Goal: Task Accomplishment & Management: Use online tool/utility

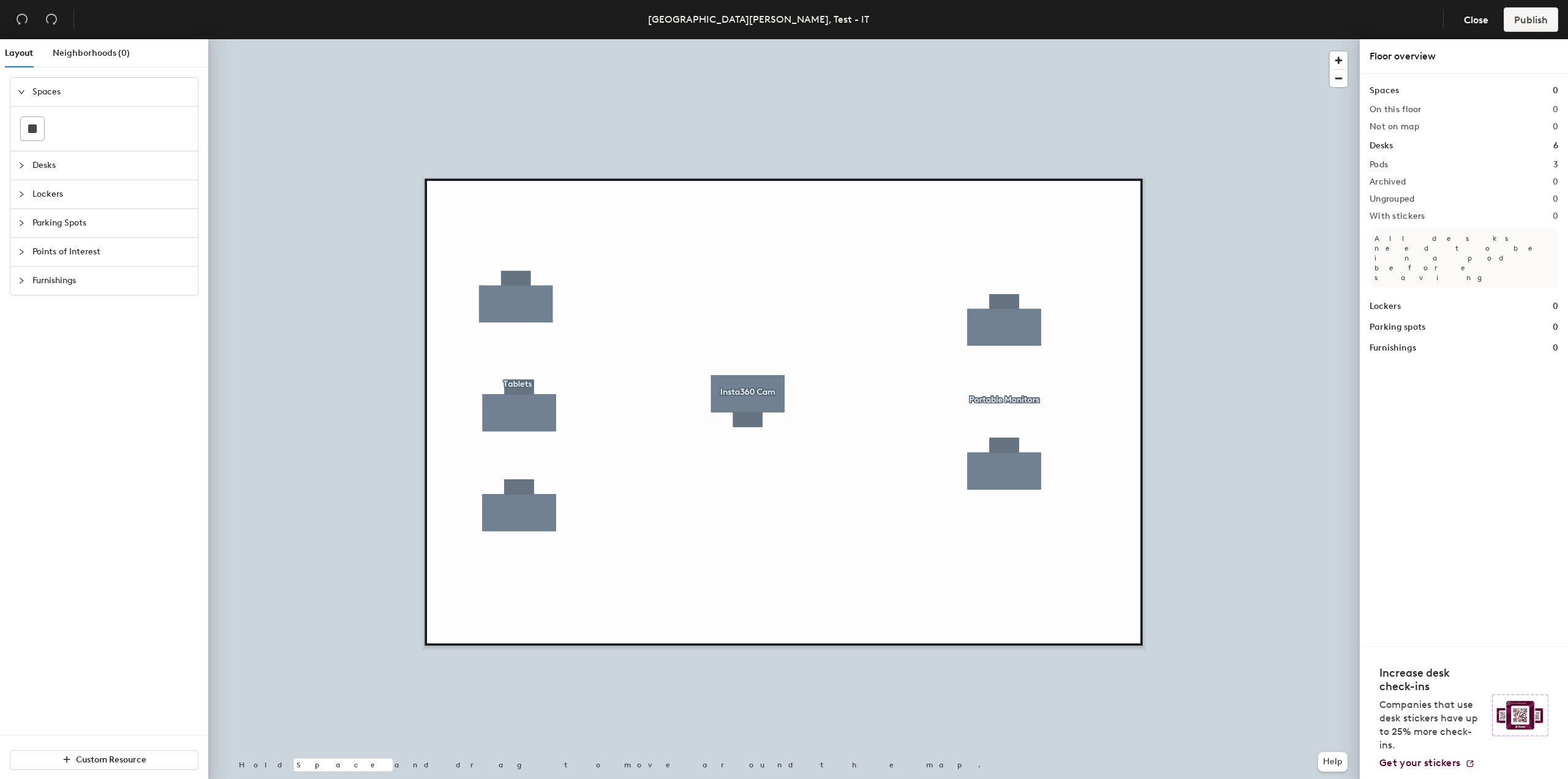
click at [57, 225] on span "Parking Spots" at bounding box center [111, 223] width 158 height 28
click at [52, 250] on span "Points of Interest" at bounding box center [111, 251] width 158 height 28
click at [73, 334] on span "Furnishings" at bounding box center [111, 334] width 158 height 28
click at [57, 122] on span "Desks" at bounding box center [111, 120] width 158 height 28
click at [77, 251] on span "Lockers" at bounding box center [111, 248] width 158 height 28
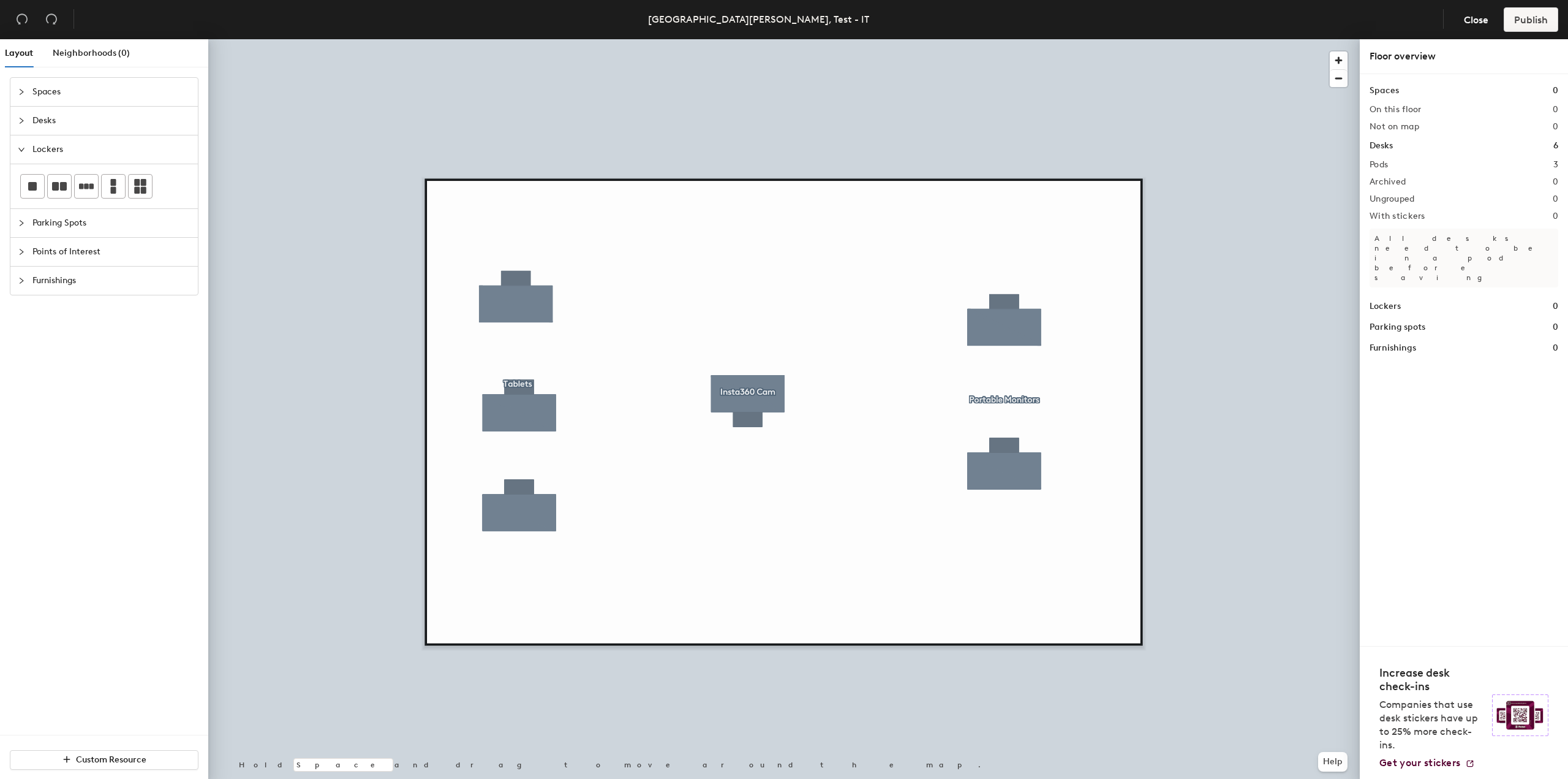
click at [58, 88] on span "Spaces" at bounding box center [111, 91] width 158 height 28
click at [62, 217] on span "Parking Spots" at bounding box center [111, 223] width 158 height 28
click at [913, 286] on div "Layout Neighborhoods (0) Spaces Desks Lockers Parking Spots Points of Interest …" at bounding box center [784, 411] width 1568 height 744
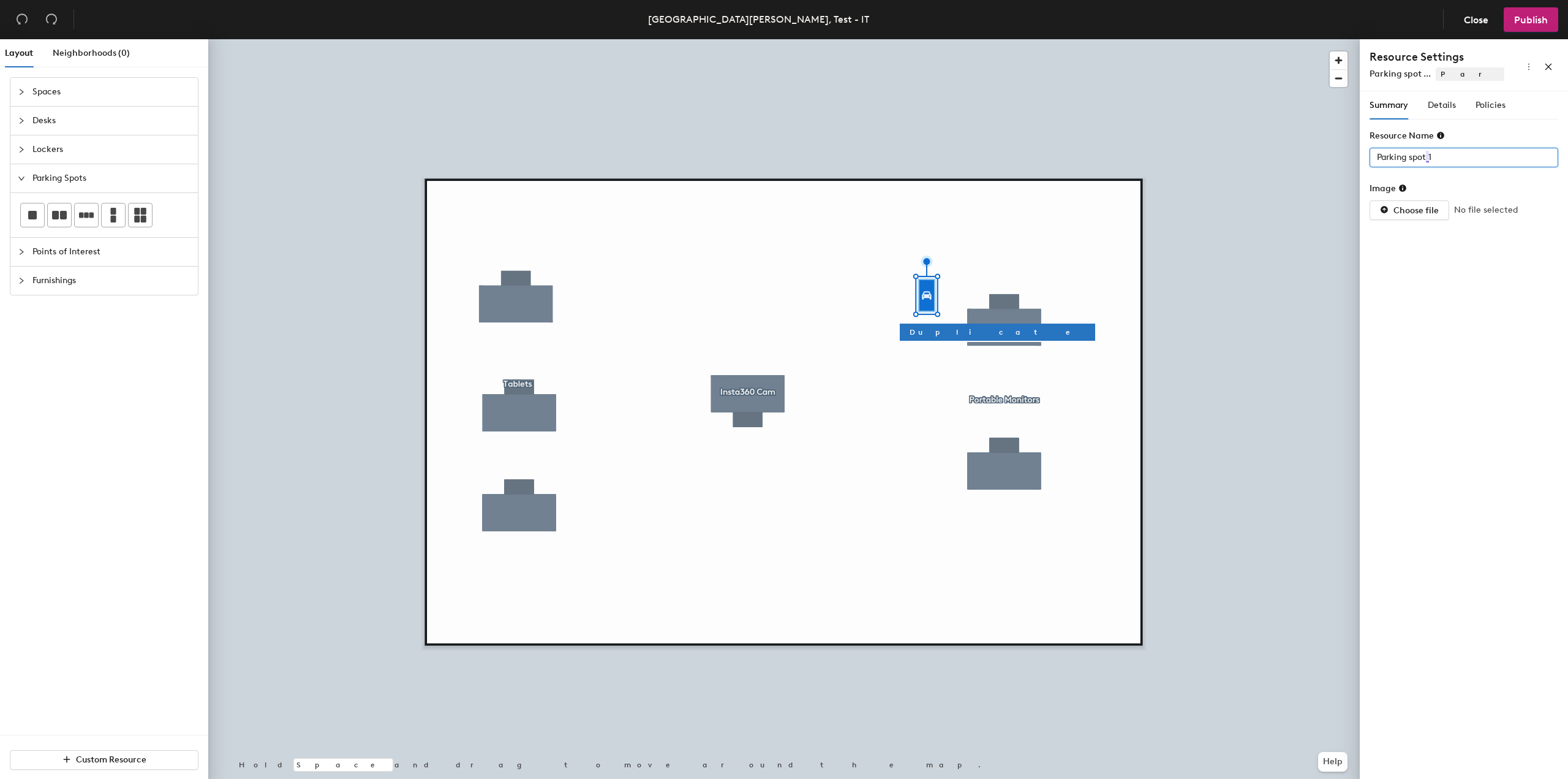
click at [1446, 159] on input "Parking spot 1" at bounding box center [1464, 158] width 189 height 20
type input "Unit 412"
click at [1442, 108] on span "Details" at bounding box center [1441, 105] width 28 height 11
click at [1497, 155] on div at bounding box center [1457, 157] width 171 height 17
click at [1487, 133] on div "Sub-Category" at bounding box center [1464, 138] width 189 height 18
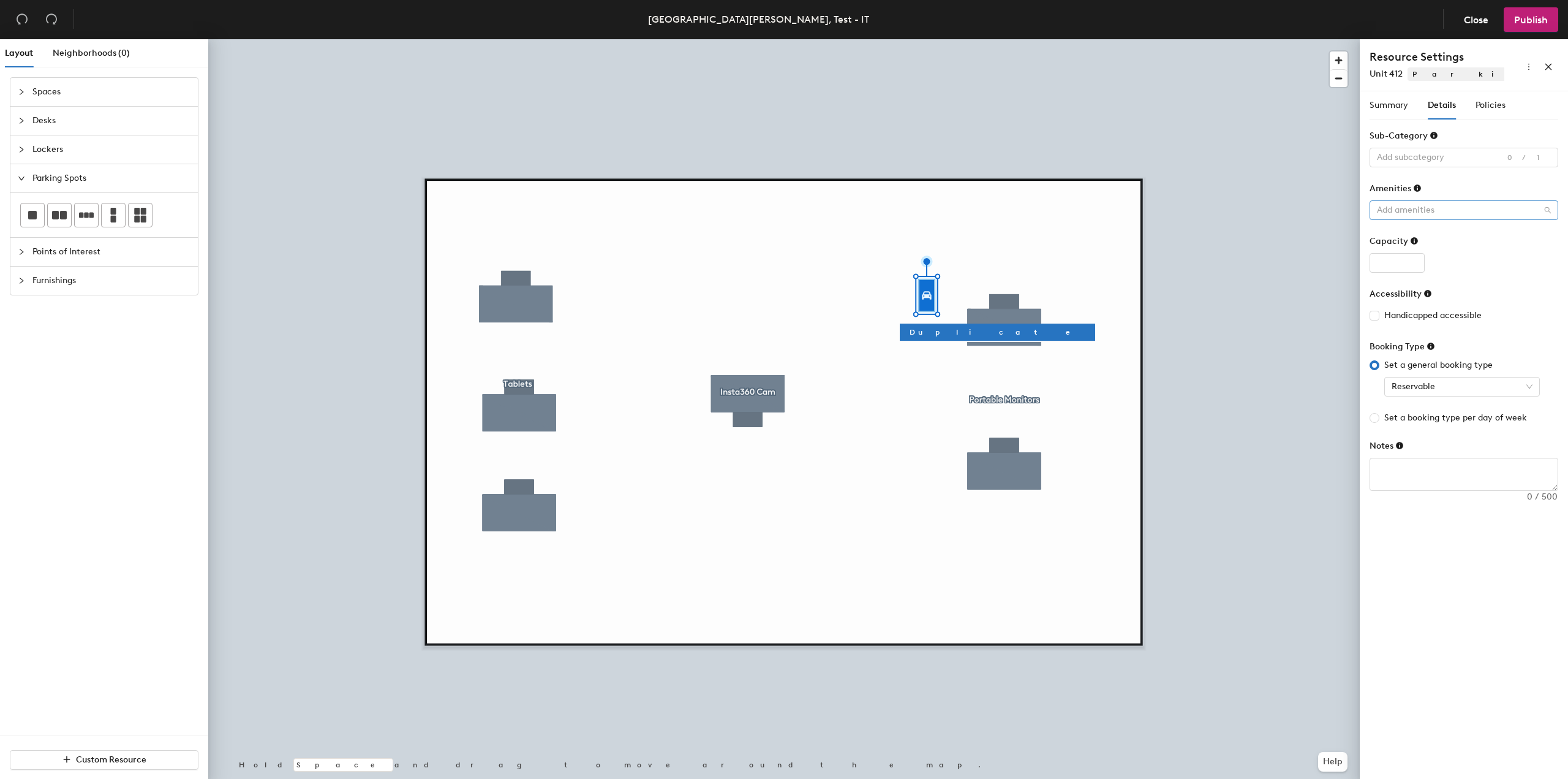
click at [1467, 207] on div at bounding box center [1457, 210] width 171 height 17
click at [1464, 381] on span "Reservable" at bounding box center [1462, 386] width 141 height 18
click at [1462, 380] on span "Reservable" at bounding box center [1462, 386] width 141 height 18
click at [1371, 415] on input "Set a booking type per day of week" at bounding box center [1374, 417] width 10 height 10
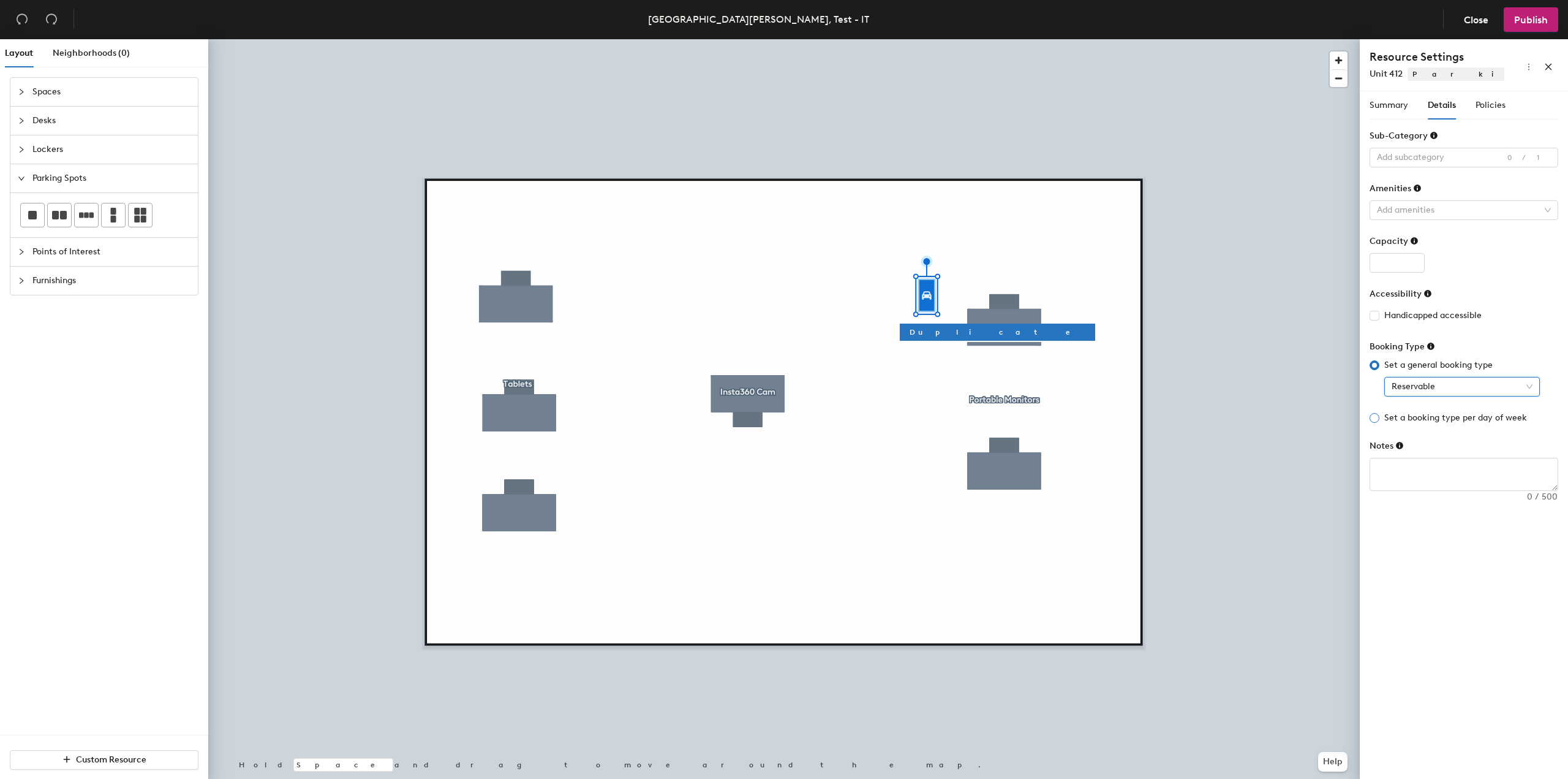
radio input "true"
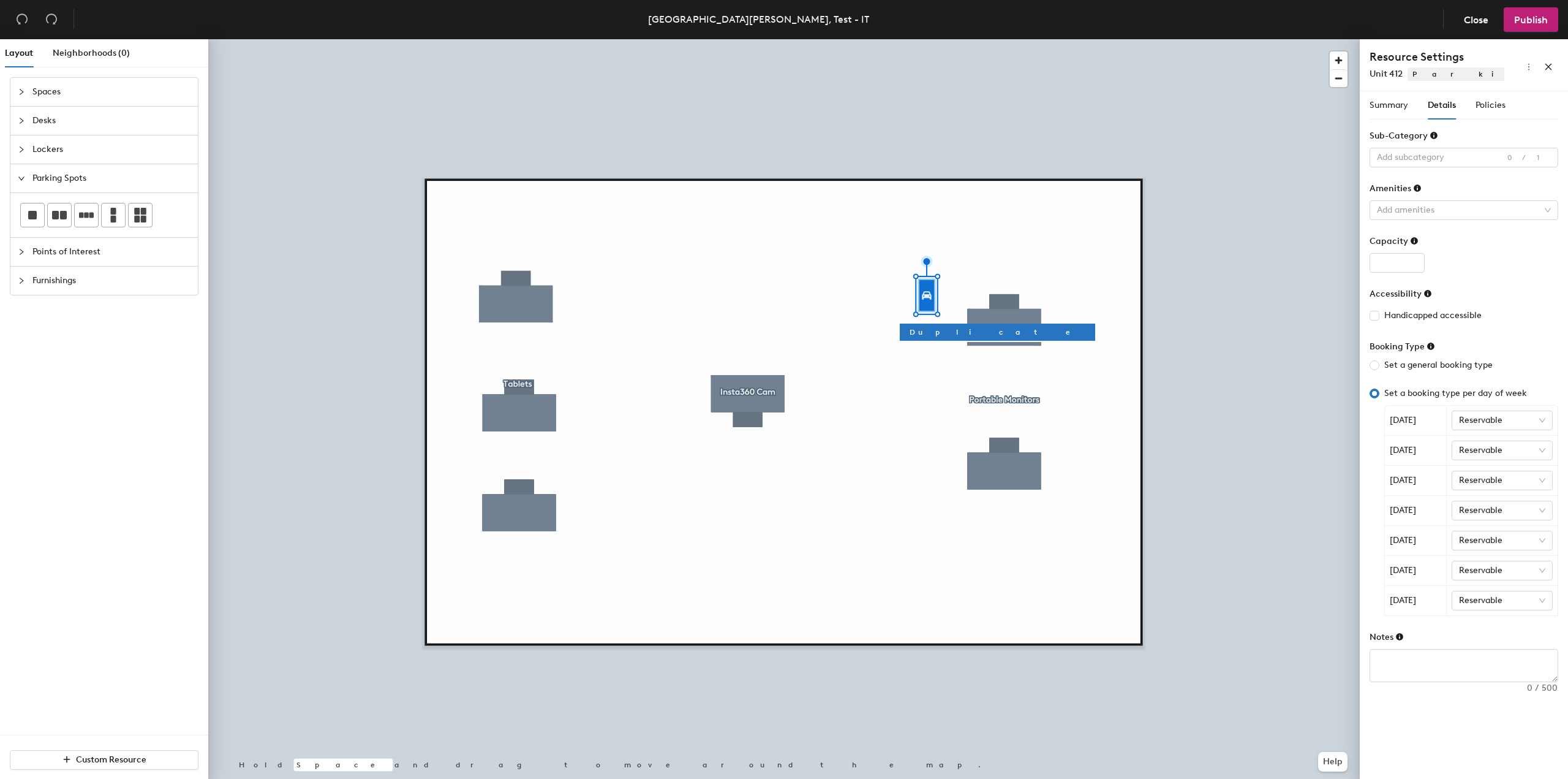
click at [1373, 394] on input "Set a booking type per day of week" at bounding box center [1374, 393] width 10 height 10
click at [1375, 366] on input "Set a general booking type" at bounding box center [1374, 365] width 10 height 10
radio input "true"
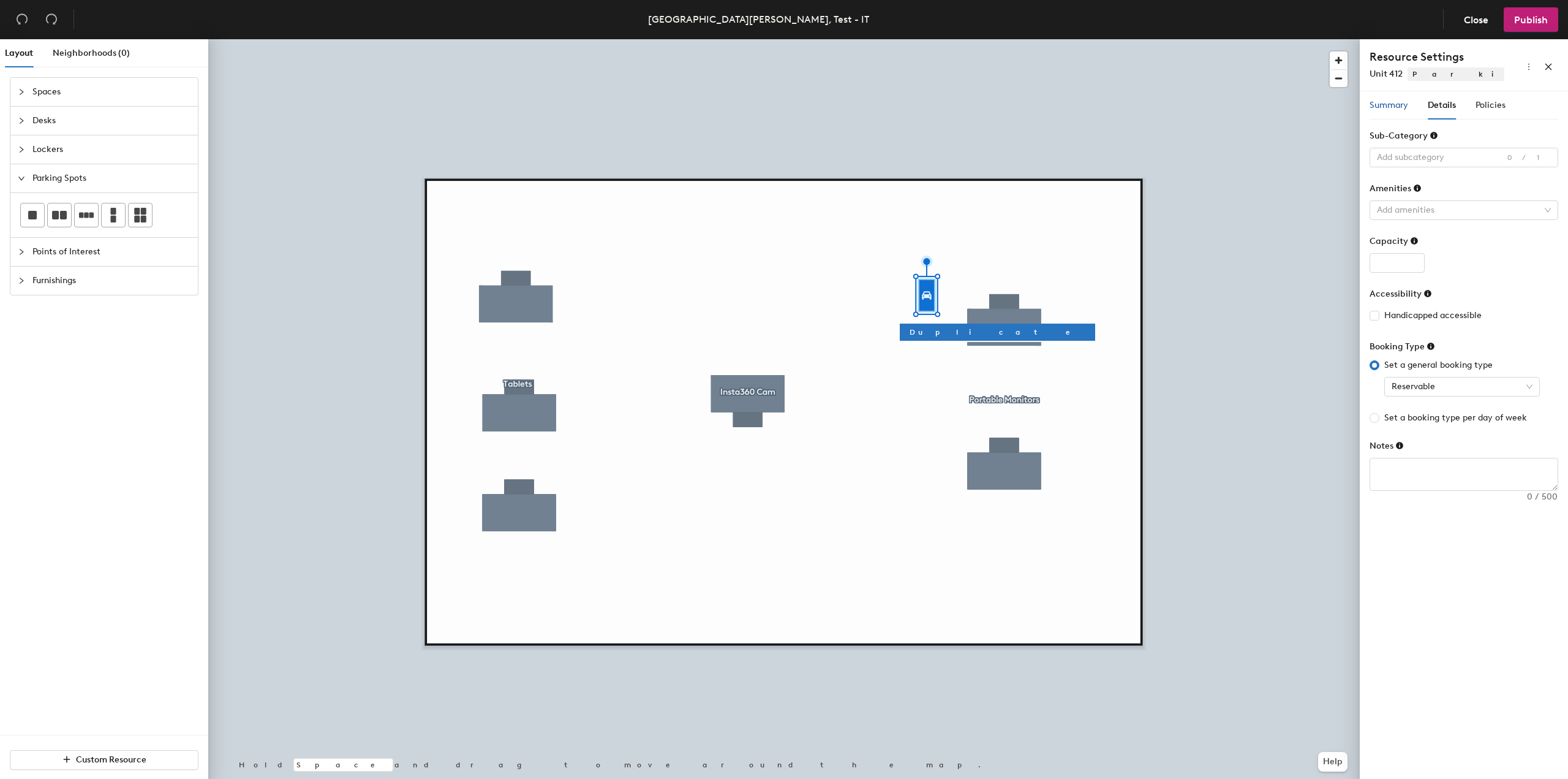
click at [1382, 103] on span "Summary" at bounding box center [1388, 105] width 38 height 11
click at [1446, 103] on span "Details" at bounding box center [1441, 105] width 28 height 11
click at [1490, 96] on div "Policies" at bounding box center [1490, 105] width 30 height 28
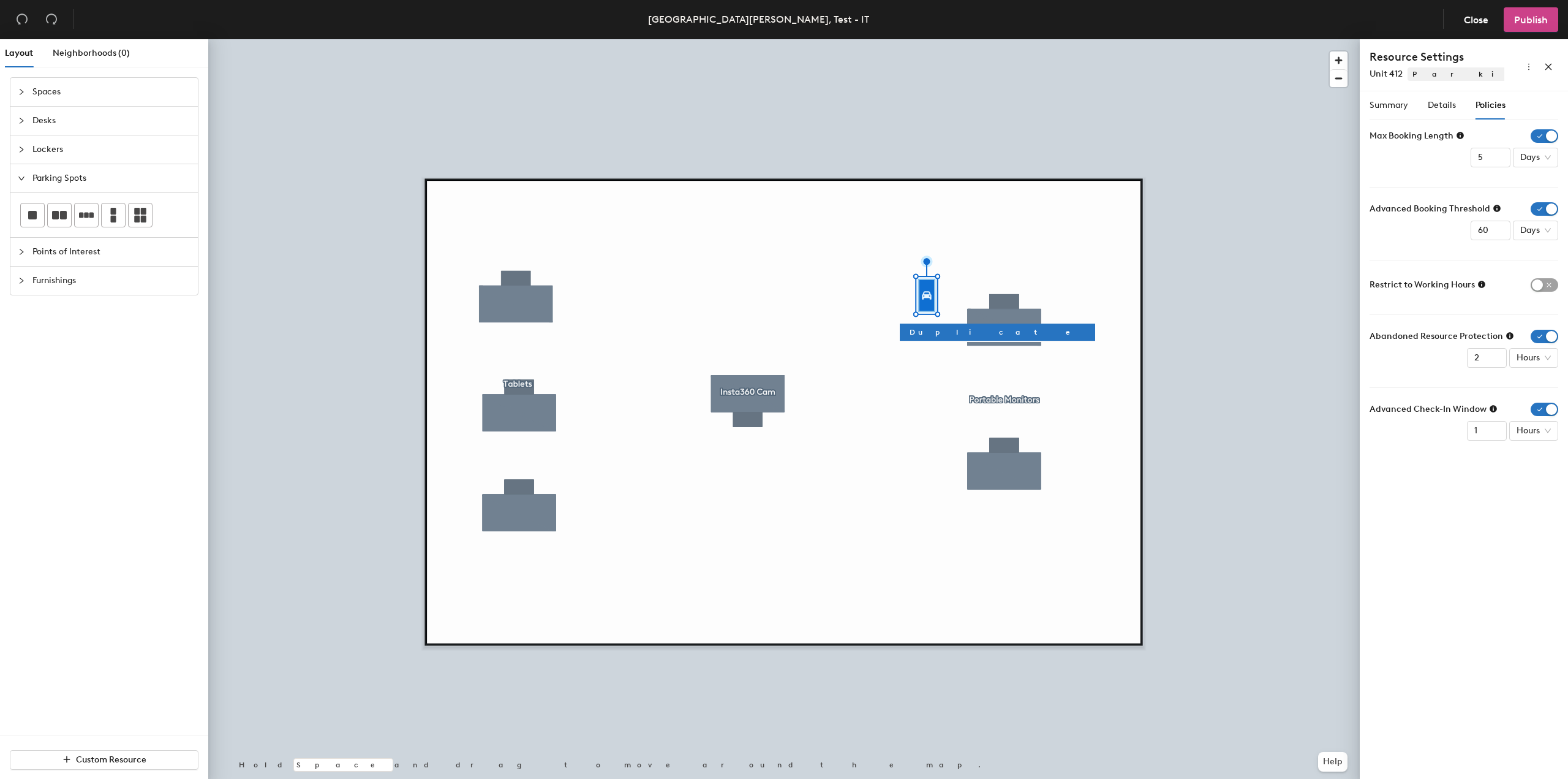
click at [1517, 18] on span "Publish" at bounding box center [1530, 20] width 34 height 11
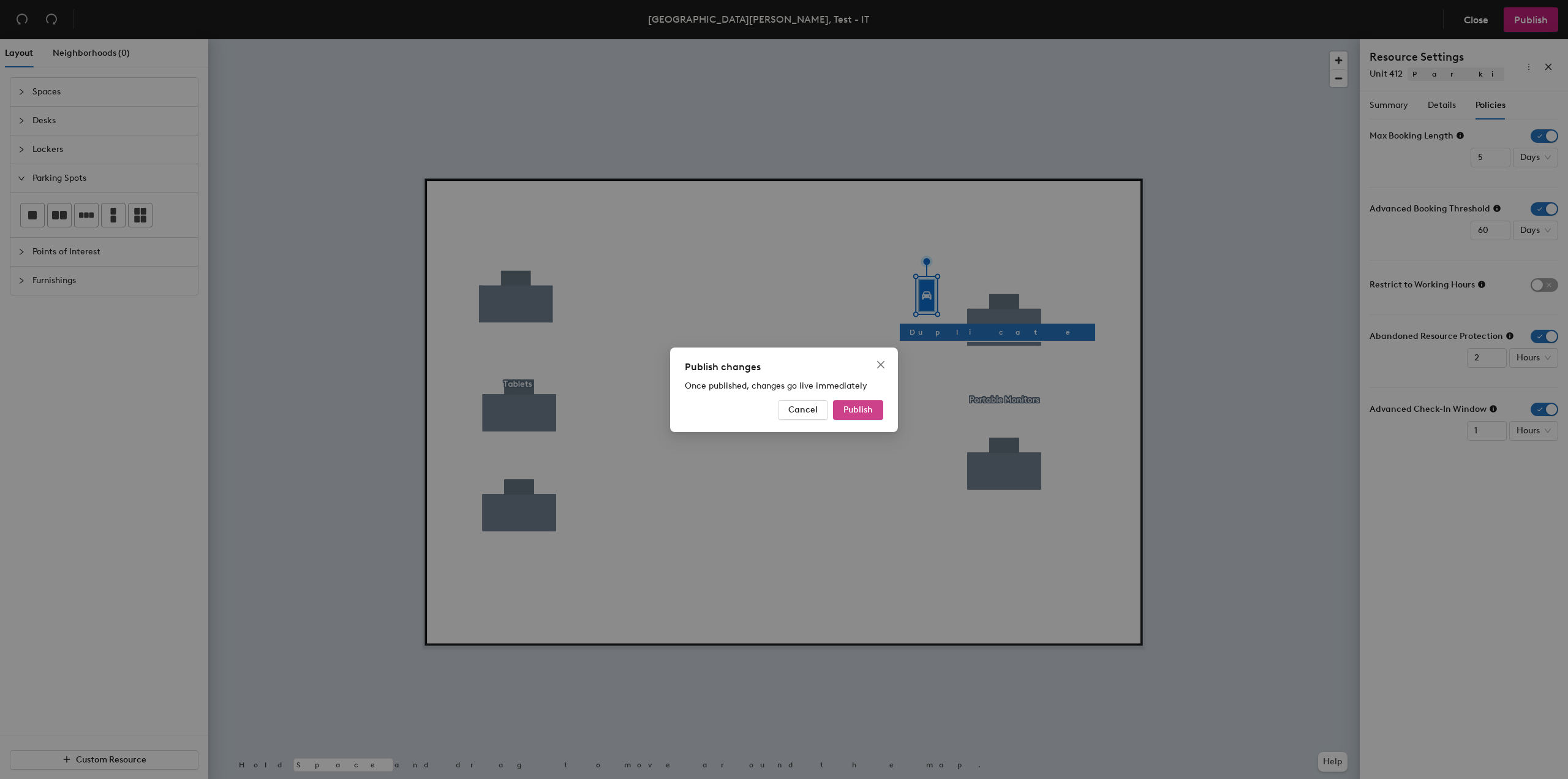
click at [855, 408] on span "Publish" at bounding box center [858, 410] width 29 height 11
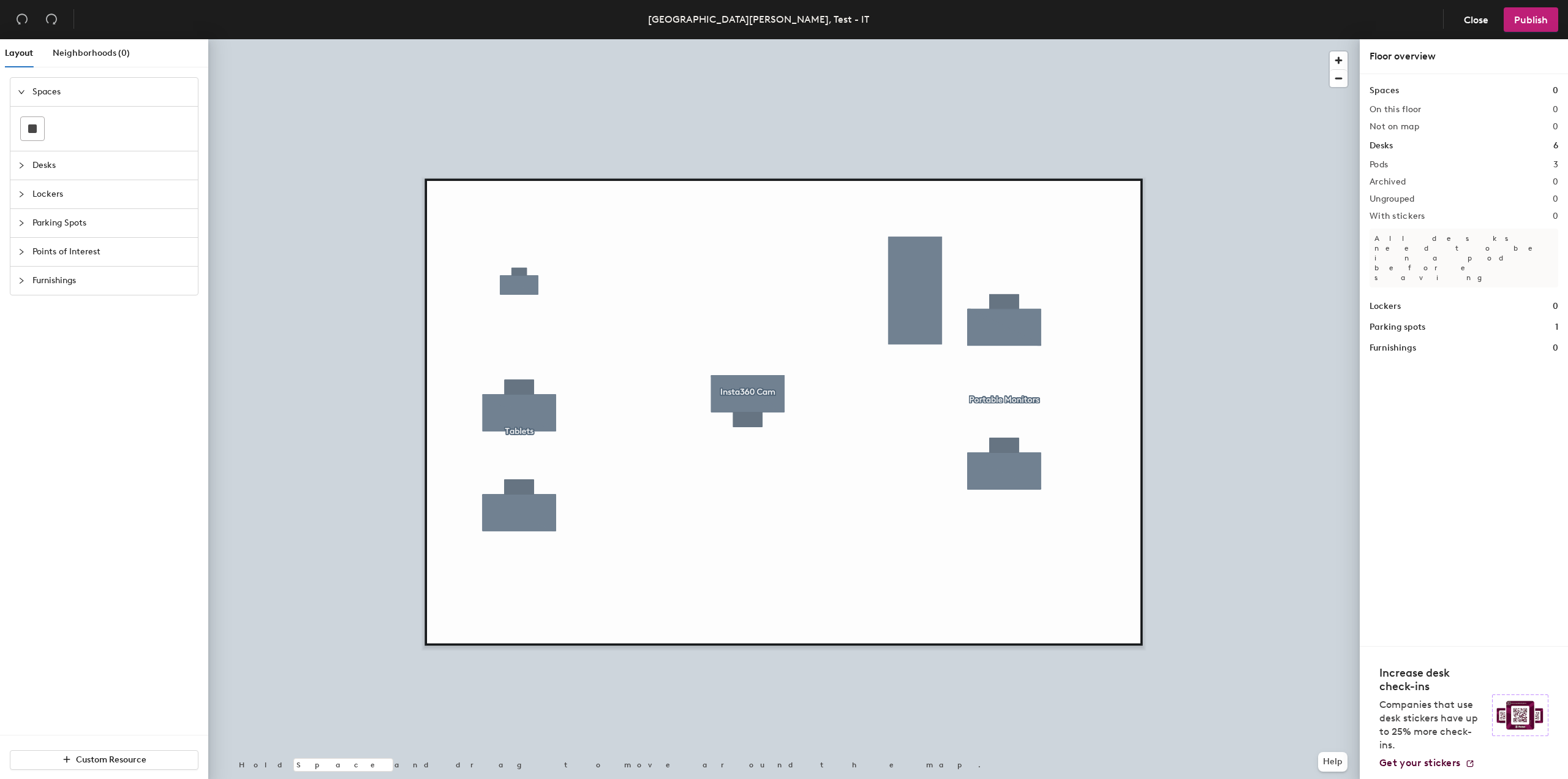
click at [541, 39] on div at bounding box center [784, 39] width 1151 height 0
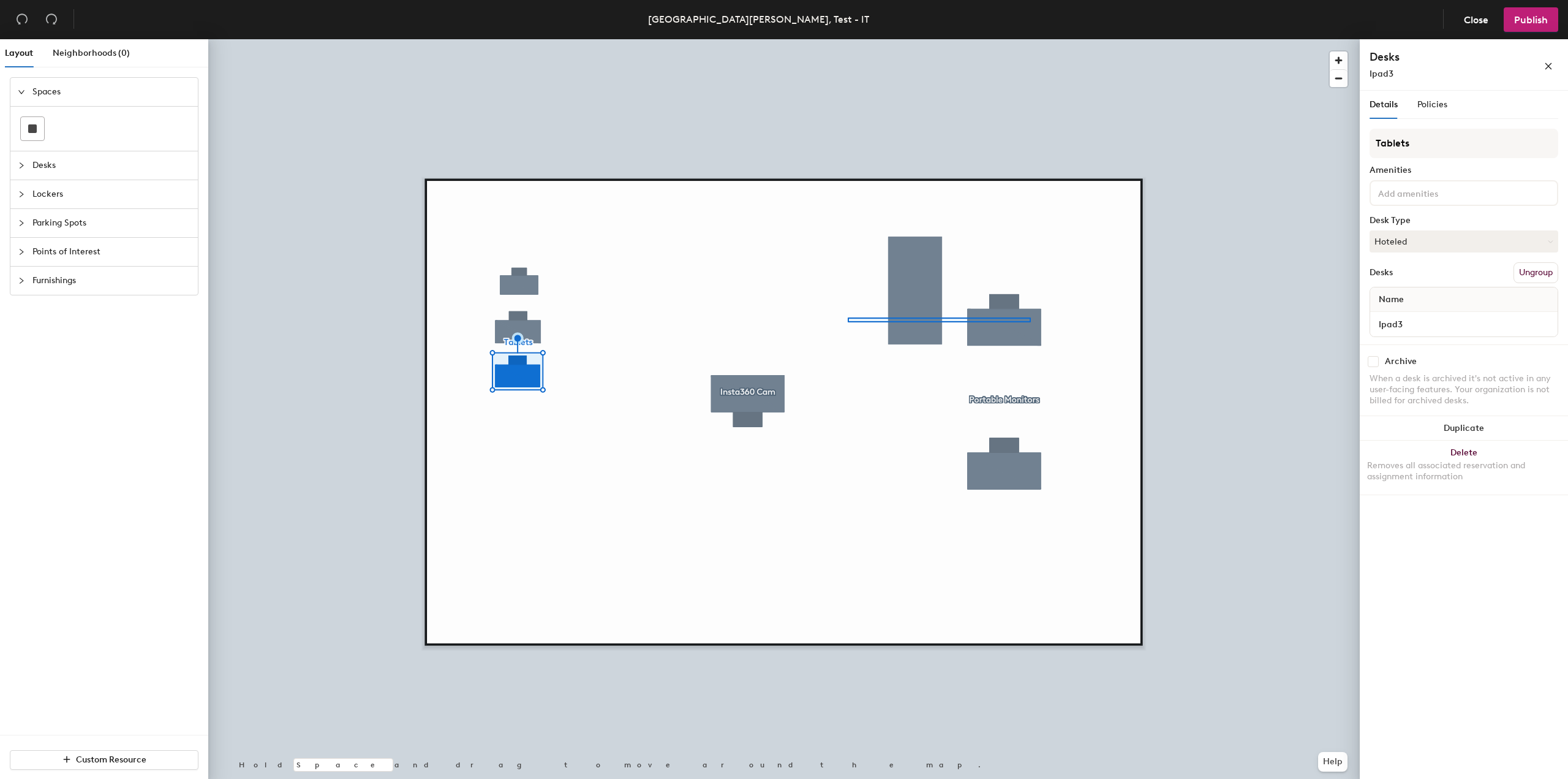
click at [850, 39] on div at bounding box center [784, 39] width 1151 height 0
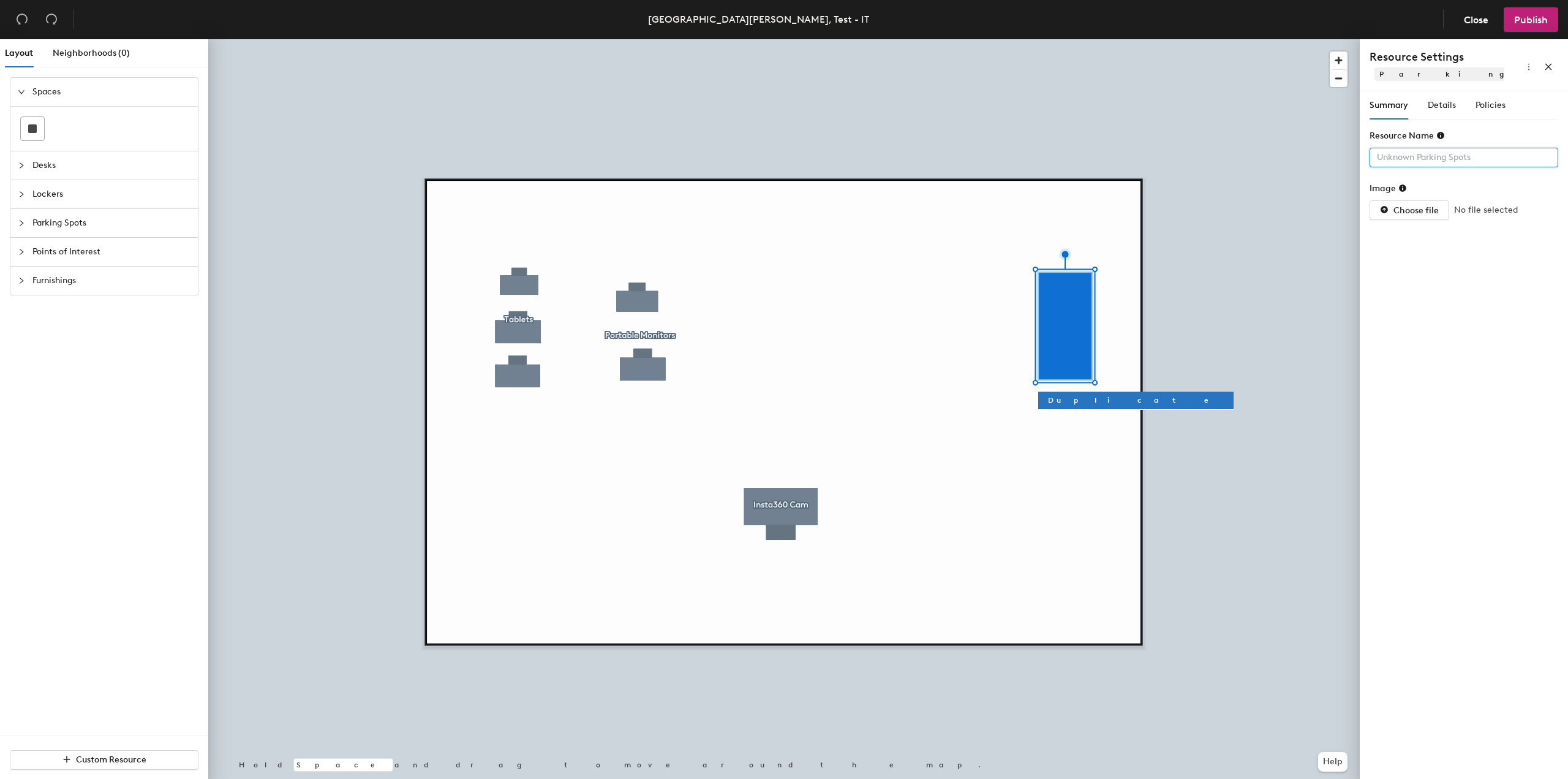
click at [1390, 158] on input "text" at bounding box center [1464, 158] width 189 height 20
type input "Truck"
click at [1453, 103] on span "Details" at bounding box center [1441, 105] width 28 height 11
click at [1490, 103] on span "Policies" at bounding box center [1490, 105] width 30 height 11
